Goal: Transaction & Acquisition: Subscribe to service/newsletter

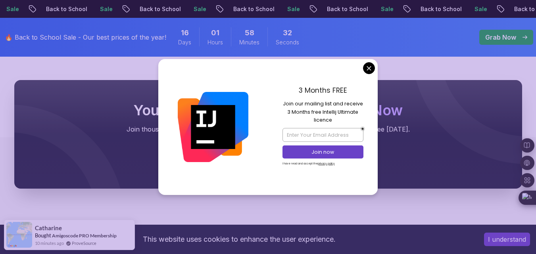
scroll to position [920, 0]
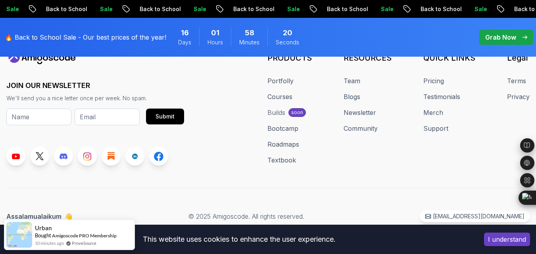
scroll to position [1078, 0]
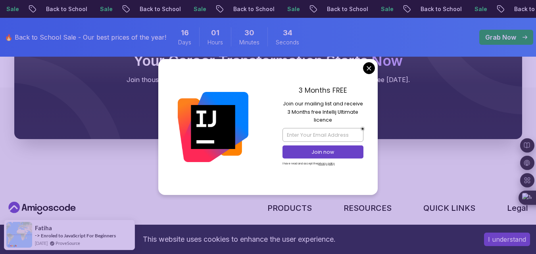
scroll to position [904, 0]
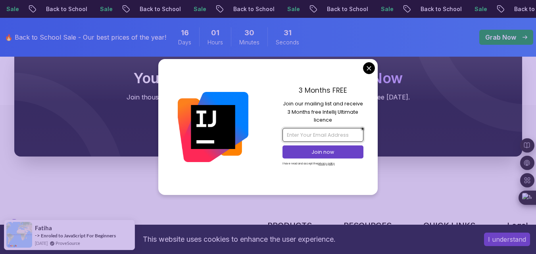
click at [325, 133] on input "email" at bounding box center [322, 134] width 81 height 13
type input "s"
